Goal: Information Seeking & Learning: Learn about a topic

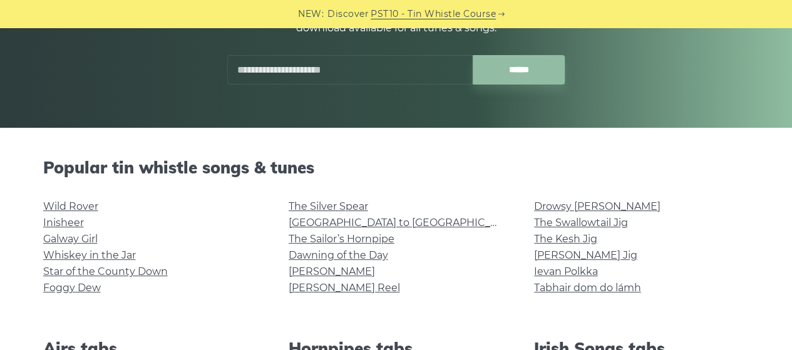
scroll to position [200, 0]
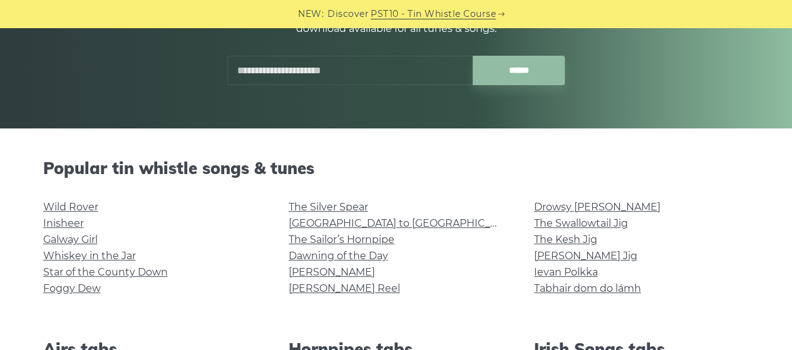
click at [315, 68] on input "text" at bounding box center [349, 70] width 245 height 29
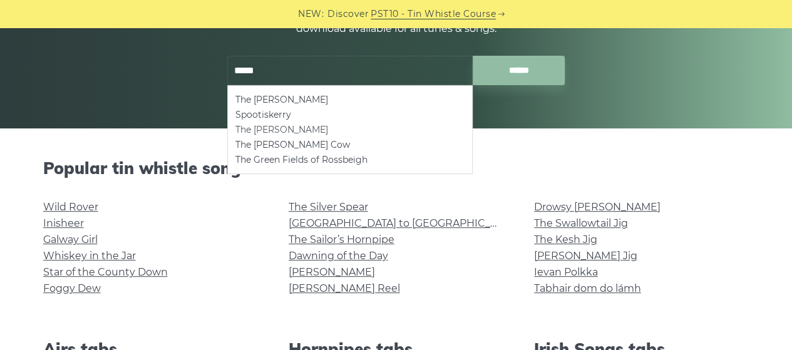
click at [258, 132] on li "The Kerry Jig" at bounding box center [349, 129] width 229 height 15
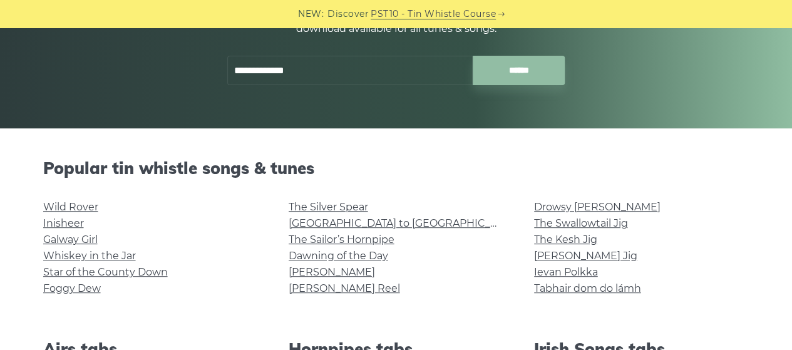
type input "**********"
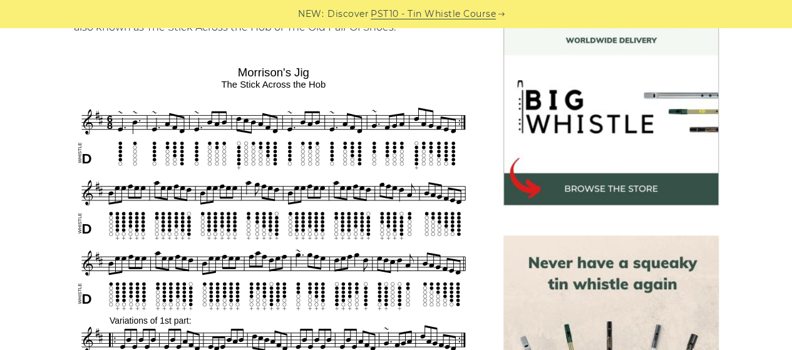
scroll to position [506, 0]
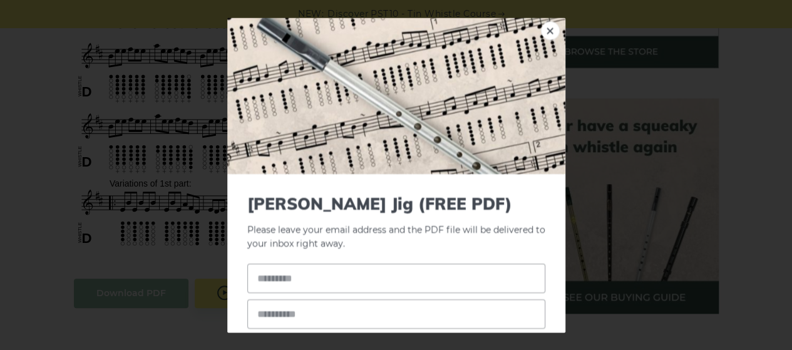
click at [543, 31] on link "×" at bounding box center [550, 30] width 19 height 19
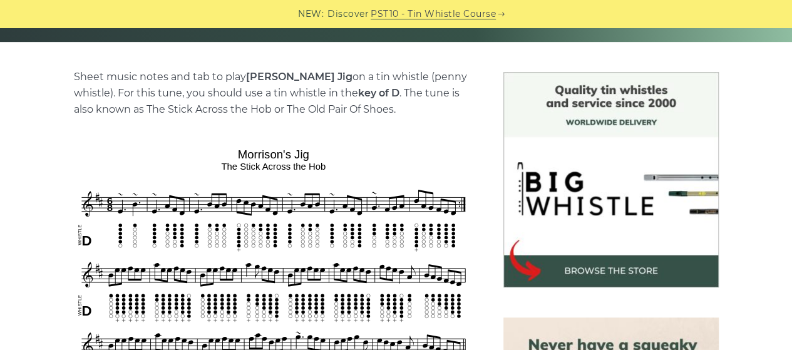
scroll to position [284, 0]
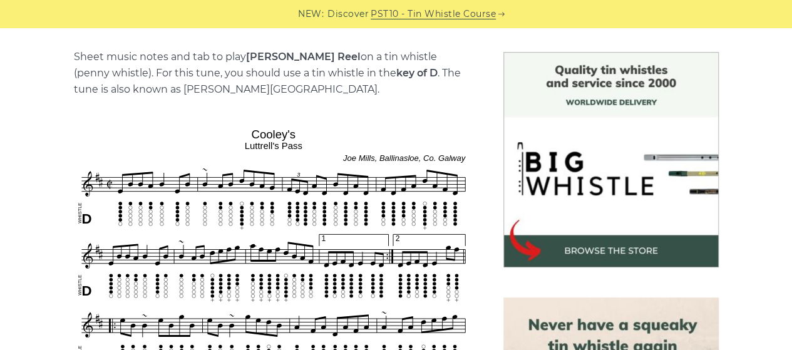
scroll to position [248, 0]
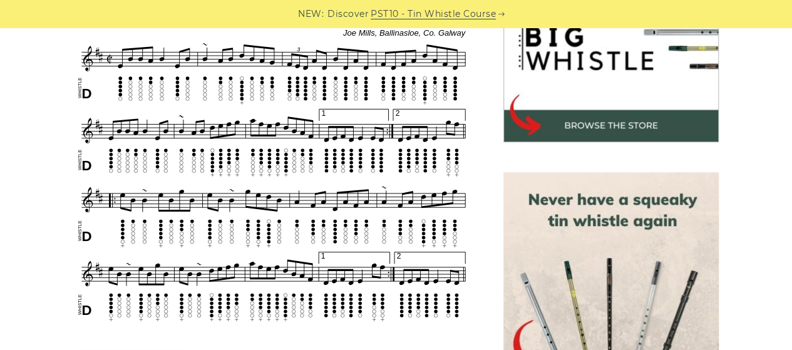
scroll to position [431, 0]
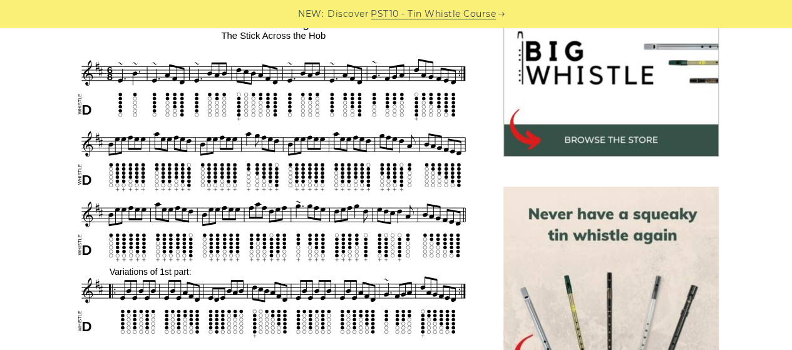
scroll to position [417, 0]
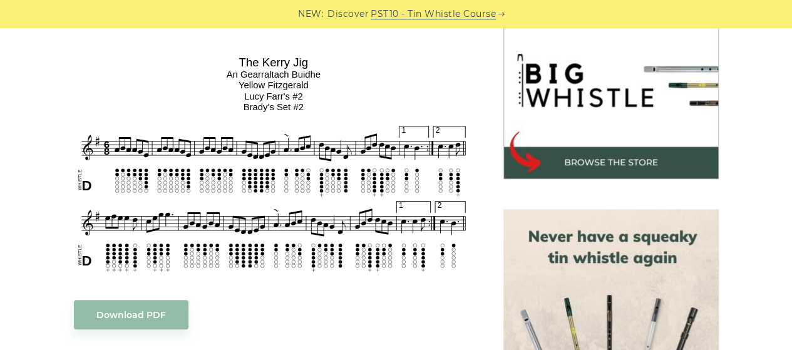
scroll to position [402, 0]
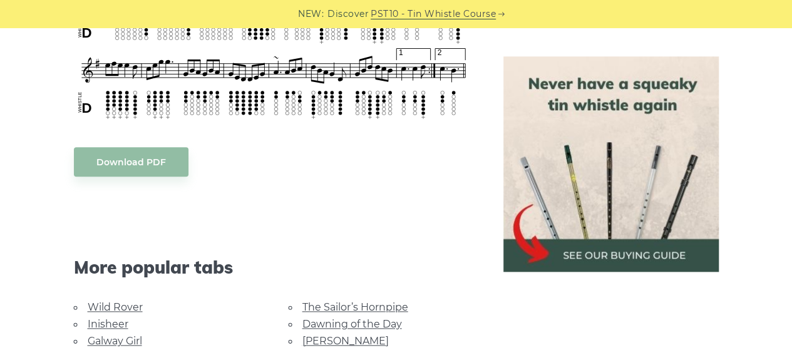
scroll to position [564, 0]
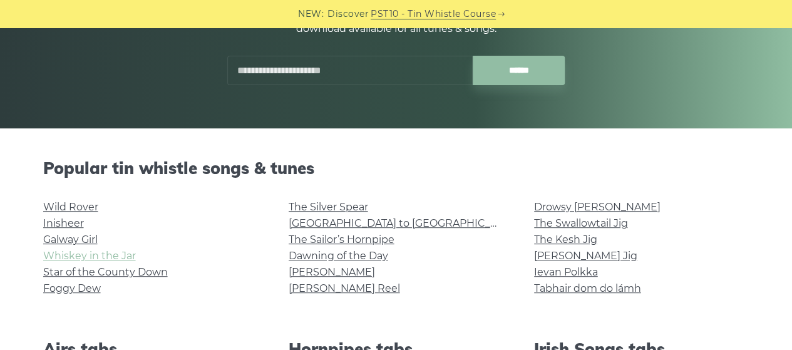
click at [109, 258] on link "Whiskey in the Jar" at bounding box center [89, 256] width 93 height 12
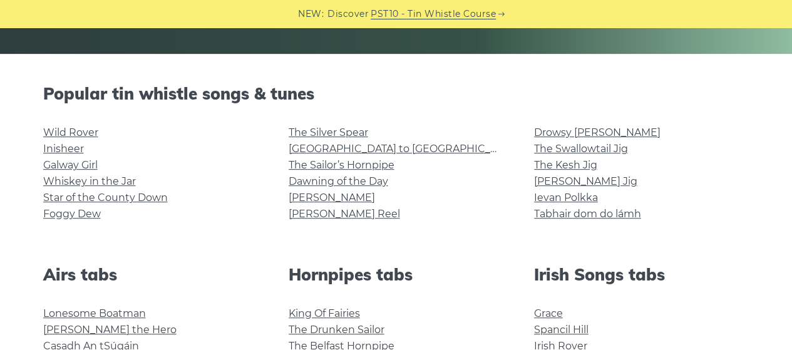
scroll to position [274, 0]
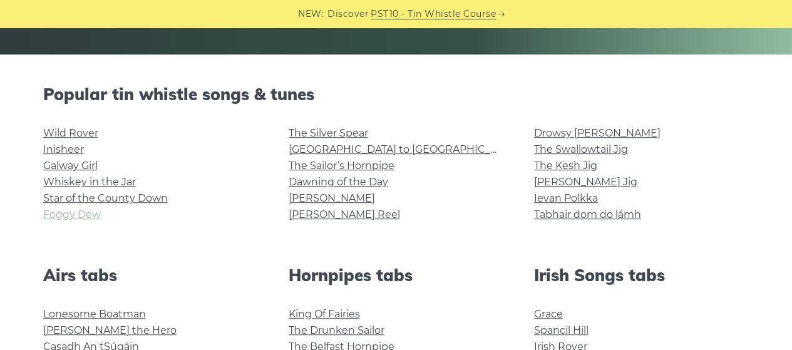
click at [69, 213] on link "Foggy Dew" at bounding box center [72, 214] width 58 height 12
click at [588, 147] on link "The Swallowtail Jig" at bounding box center [581, 149] width 94 height 12
click at [583, 166] on link "The Kesh Jig" at bounding box center [565, 166] width 63 height 12
click at [51, 135] on link "Wild Rover" at bounding box center [70, 133] width 55 height 12
click at [66, 149] on link "Inisheer" at bounding box center [63, 149] width 41 height 12
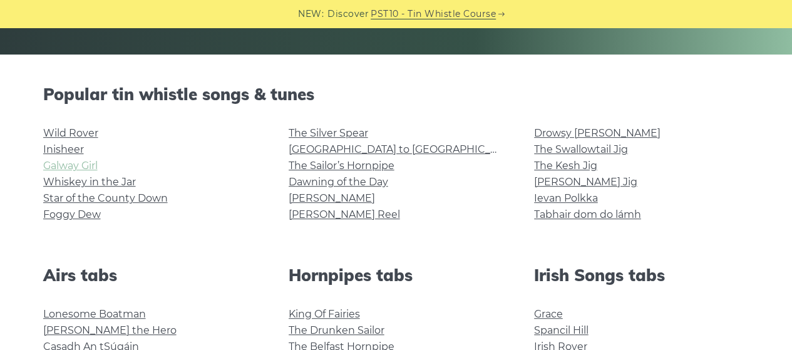
click at [83, 168] on link "Galway Girl" at bounding box center [70, 166] width 54 height 12
click at [104, 197] on link "Star of the County Down" at bounding box center [105, 198] width 125 height 12
click at [309, 135] on link "The Silver Spear" at bounding box center [328, 133] width 79 height 12
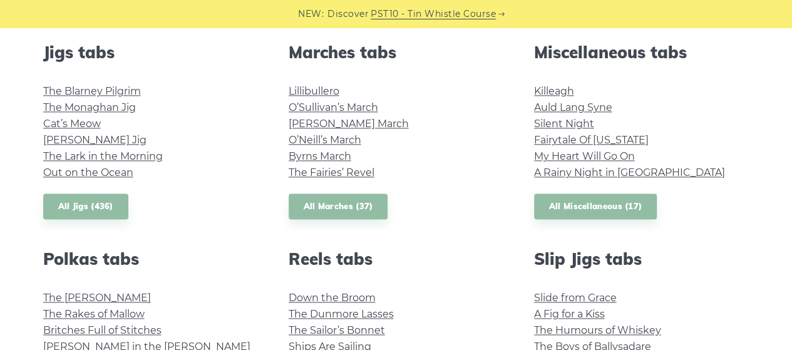
scroll to position [702, 0]
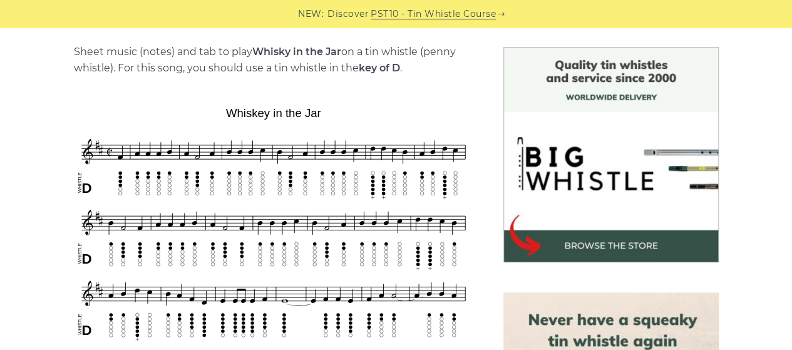
scroll to position [360, 0]
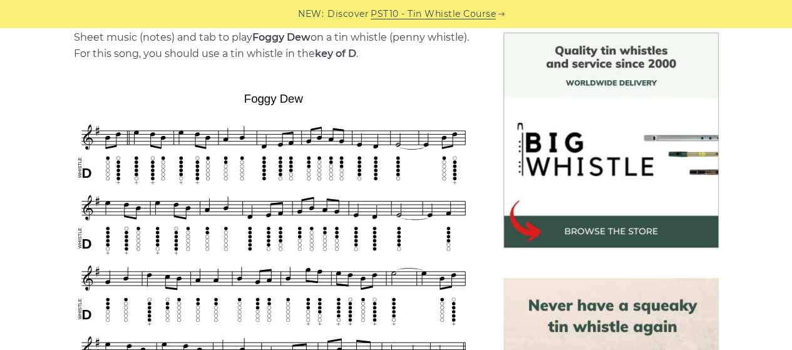
scroll to position [372, 0]
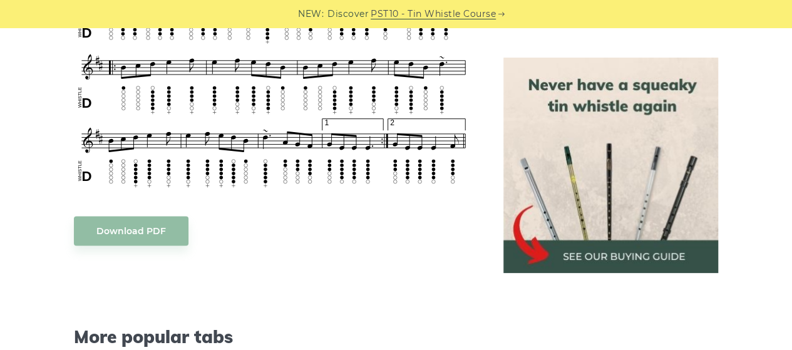
scroll to position [860, 0]
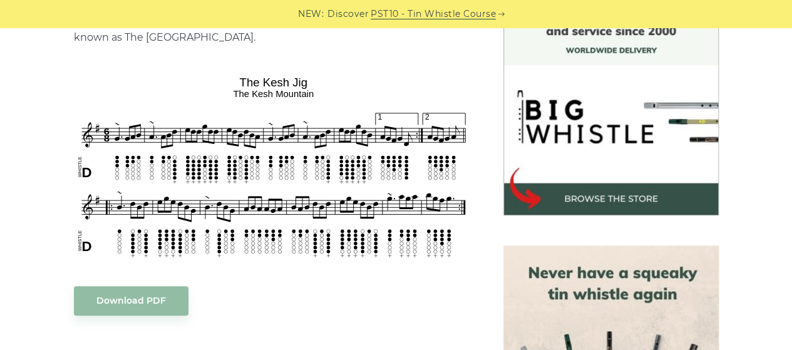
scroll to position [358, 0]
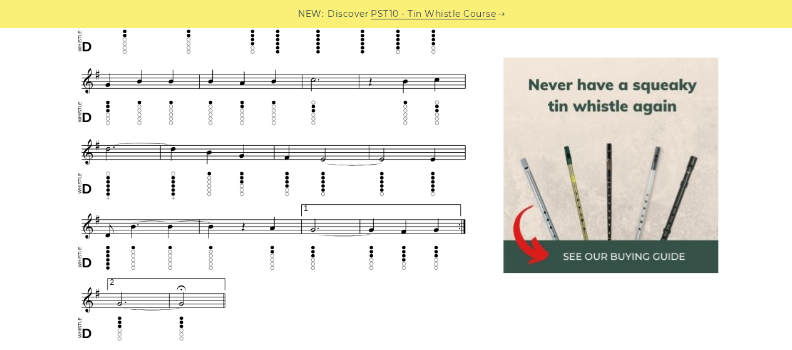
scroll to position [812, 0]
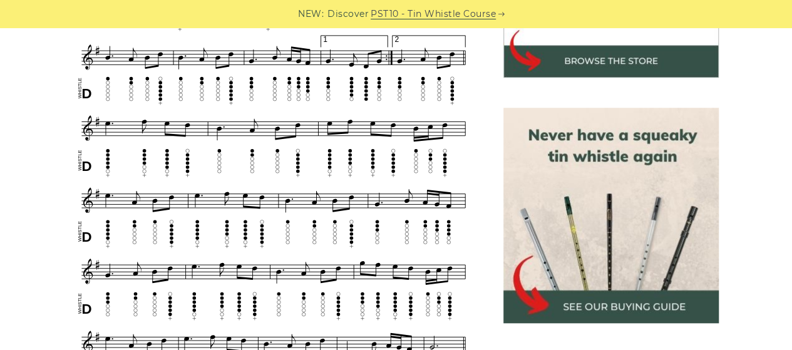
scroll to position [529, 0]
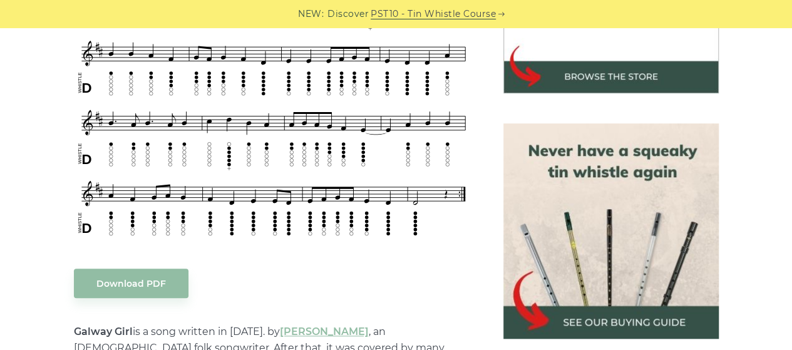
scroll to position [480, 0]
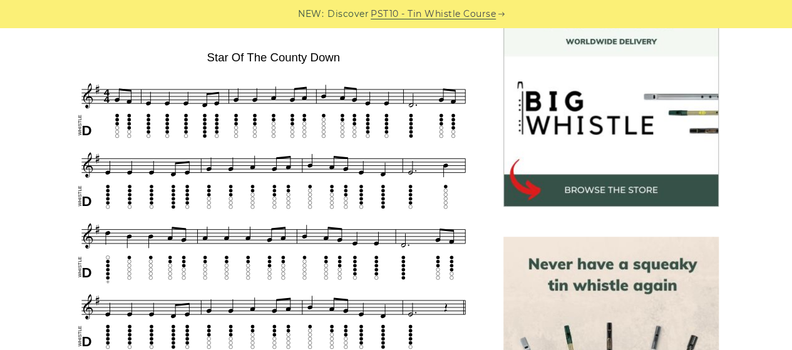
scroll to position [367, 0]
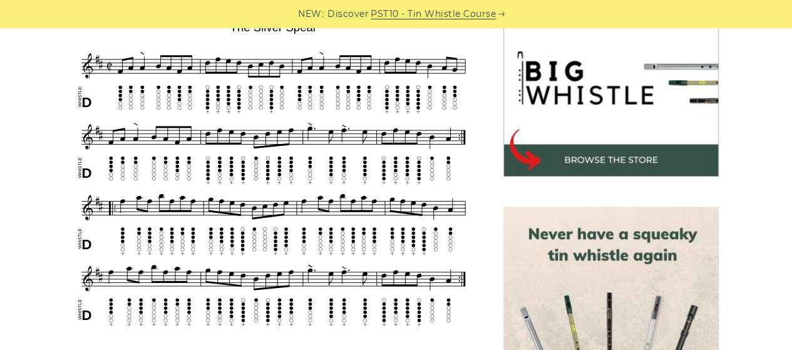
scroll to position [396, 0]
